Goal: Information Seeking & Learning: Learn about a topic

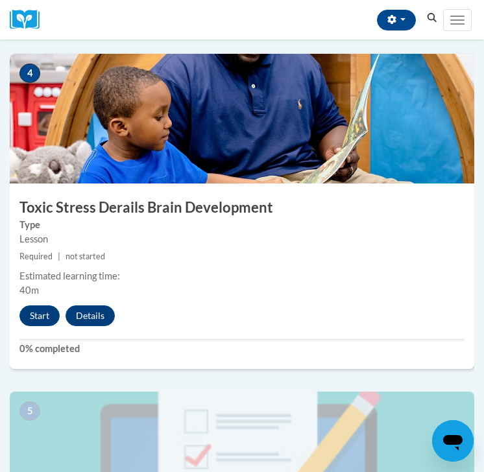
scroll to position [1198, 0]
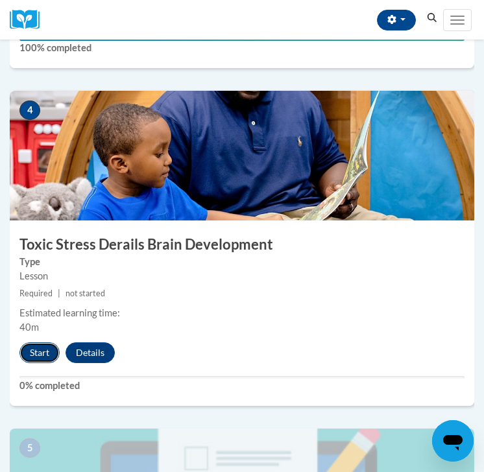
click at [44, 350] on button "Start" at bounding box center [39, 352] width 40 height 21
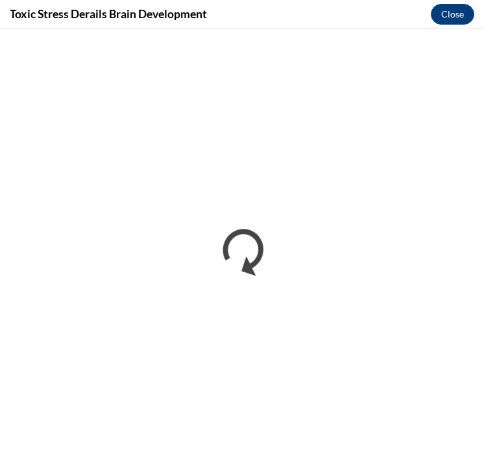
scroll to position [0, 0]
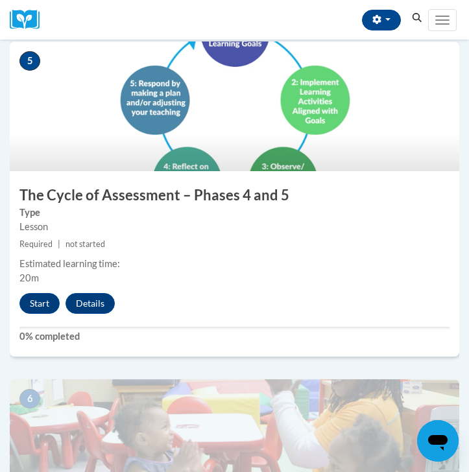
scroll to position [1650, 0]
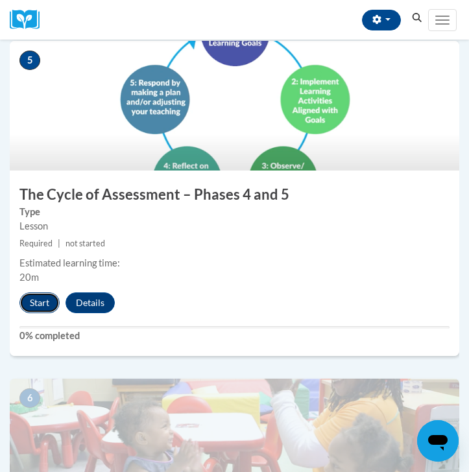
click at [40, 305] on button "Start" at bounding box center [39, 302] width 40 height 21
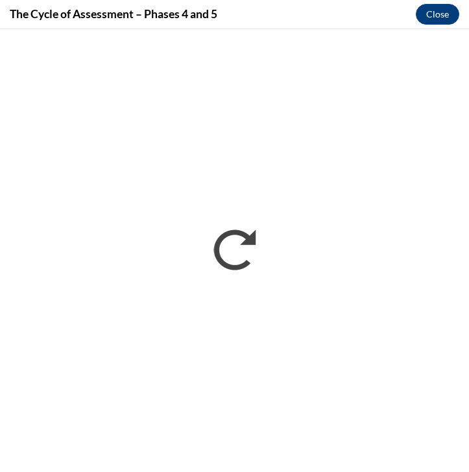
scroll to position [0, 0]
